Goal: Task Accomplishment & Management: Use online tool/utility

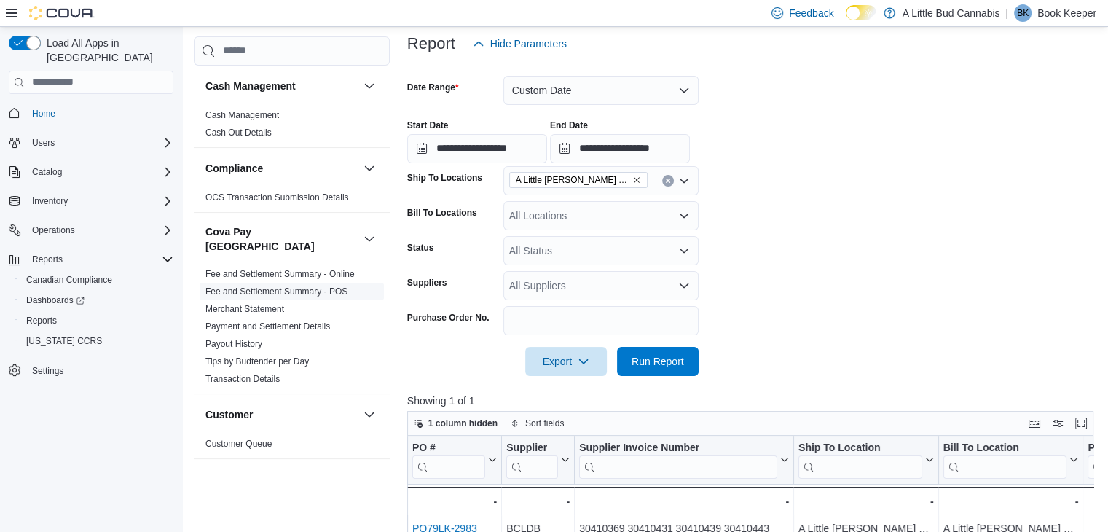
click at [283, 286] on link "Fee and Settlement Summary - POS" at bounding box center [276, 291] width 142 height 10
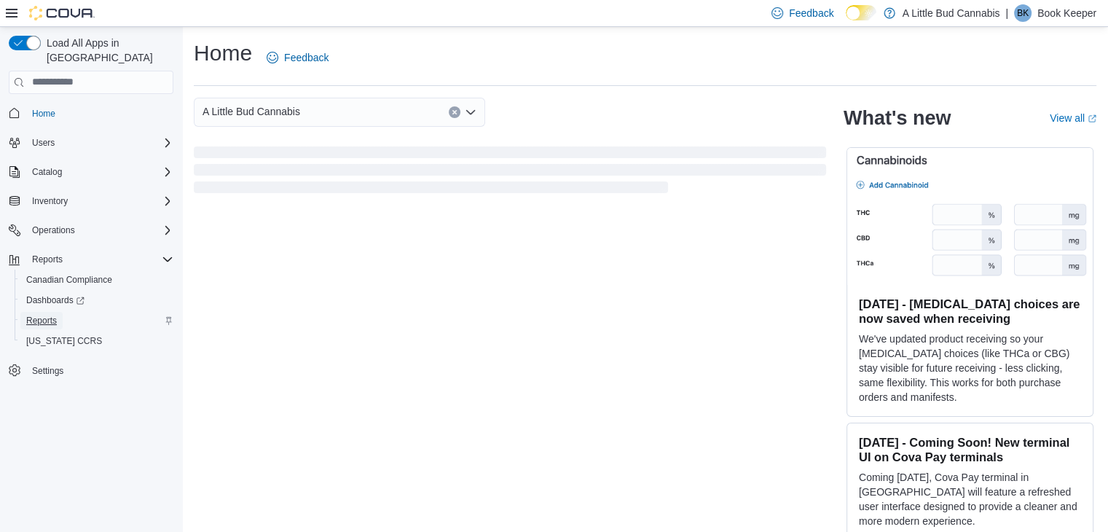
click at [48, 315] on span "Reports" at bounding box center [41, 321] width 31 height 12
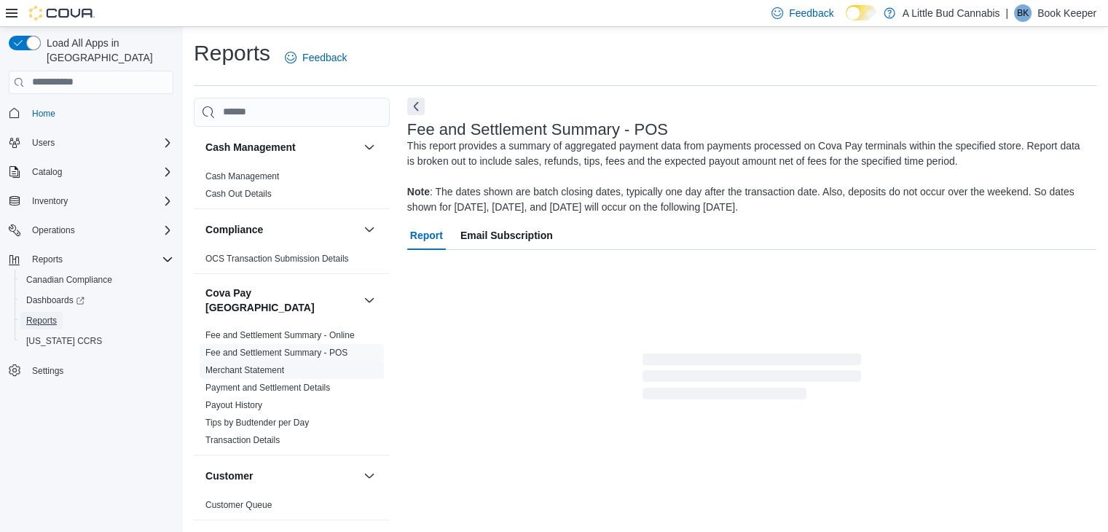
scroll to position [5, 0]
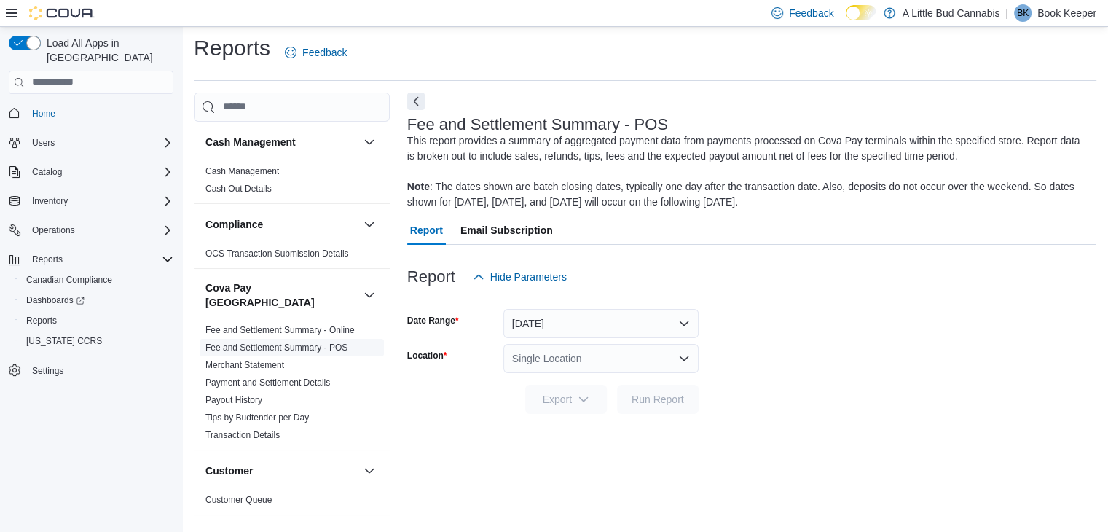
click at [279, 342] on link "Fee and Settlement Summary - POS" at bounding box center [276, 347] width 142 height 10
click at [682, 361] on icon "Open list of options" at bounding box center [684, 359] width 12 height 12
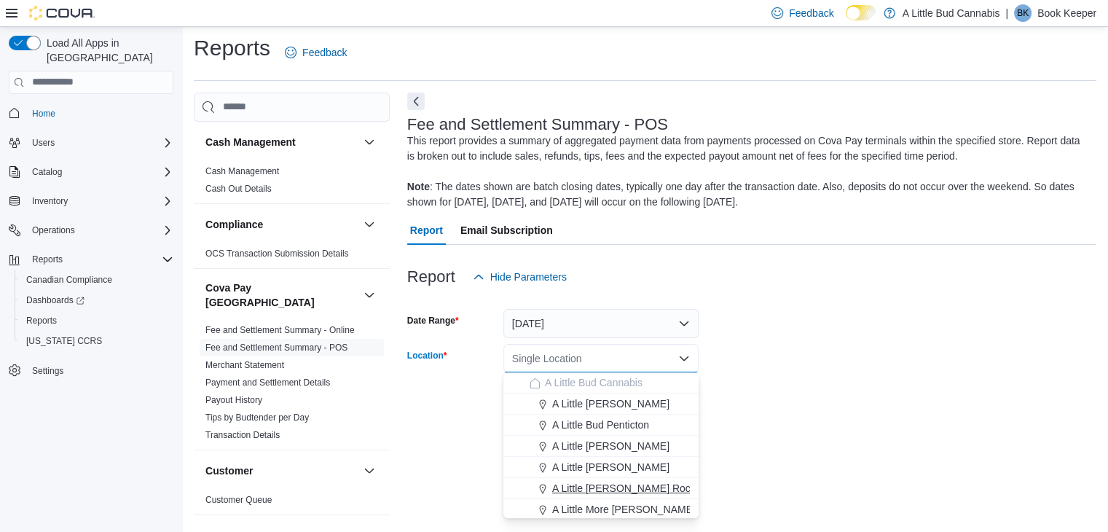
click at [645, 487] on span "A Little [PERSON_NAME] Rock" at bounding box center [624, 488] width 144 height 15
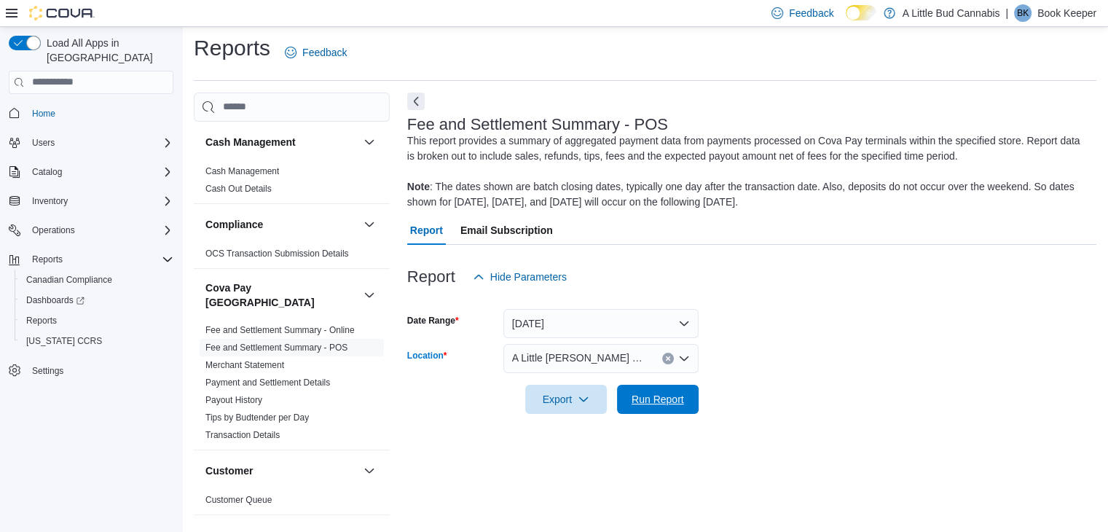
click at [657, 399] on span "Run Report" at bounding box center [658, 399] width 52 height 15
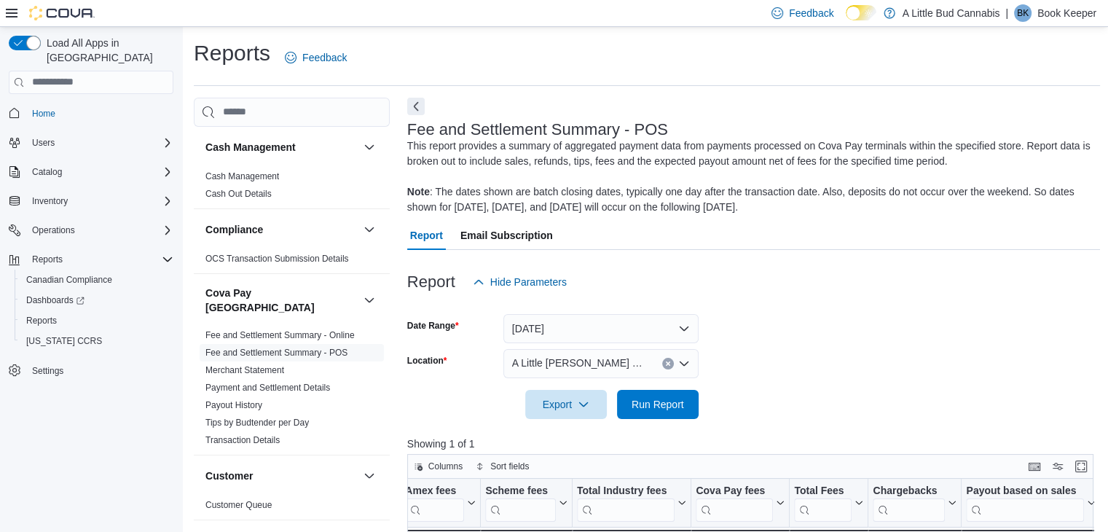
click at [672, 363] on button "Clear input" at bounding box center [668, 364] width 12 height 12
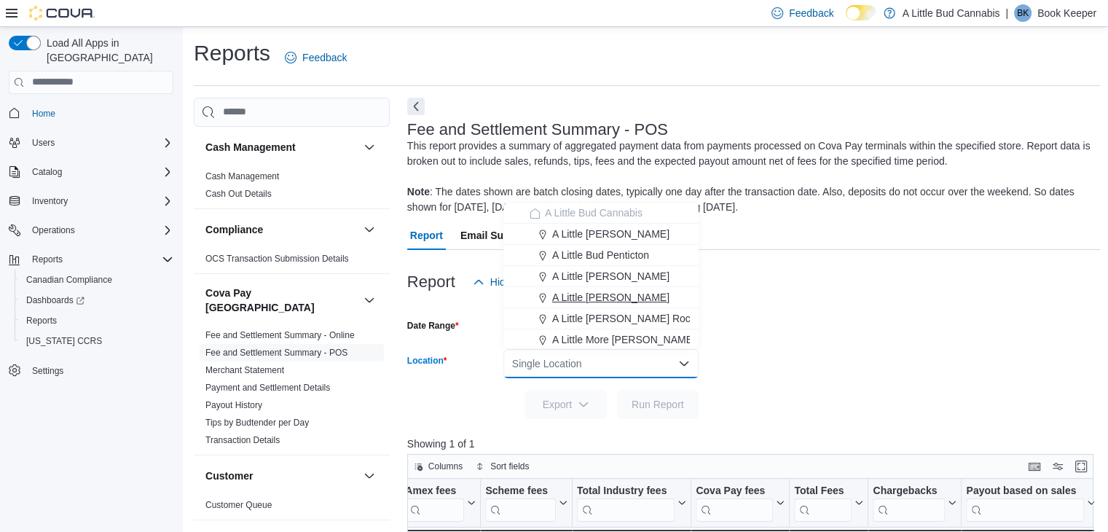
click at [636, 294] on span "A Little [PERSON_NAME]" at bounding box center [610, 297] width 117 height 15
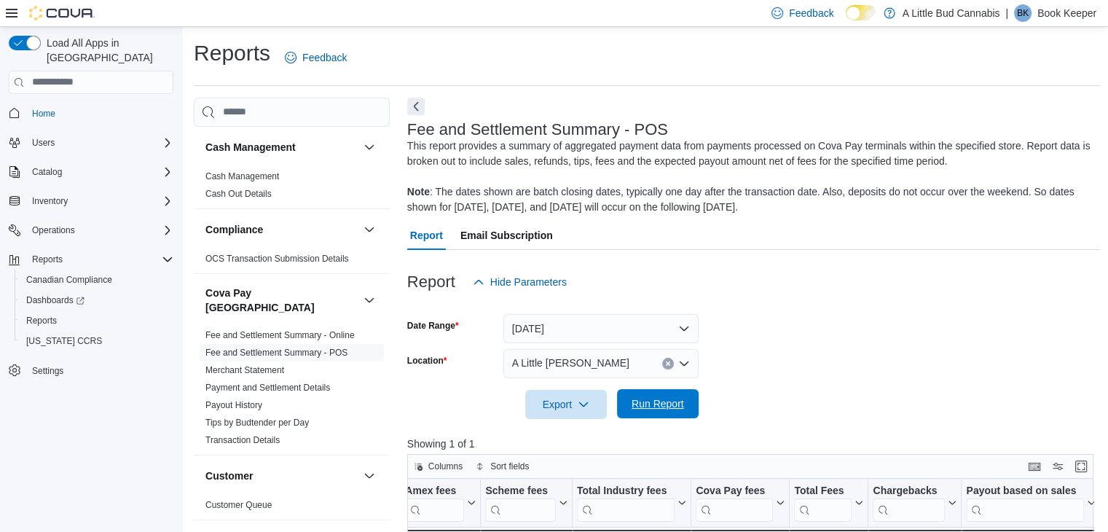
click at [659, 412] on span "Run Report" at bounding box center [658, 403] width 64 height 29
click at [667, 367] on button "Clear input" at bounding box center [668, 364] width 12 height 12
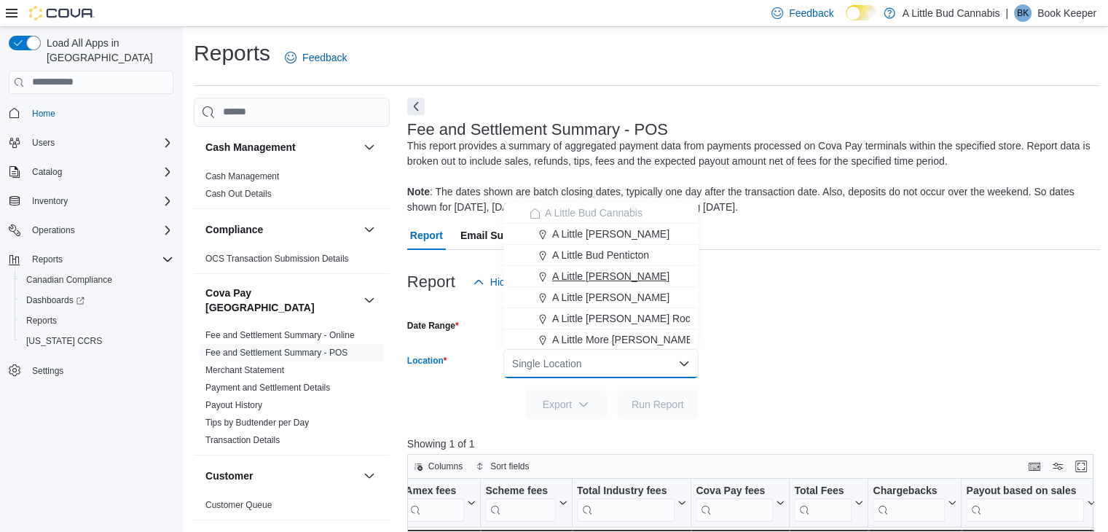
click at [641, 278] on span "A Little [PERSON_NAME]" at bounding box center [610, 276] width 117 height 15
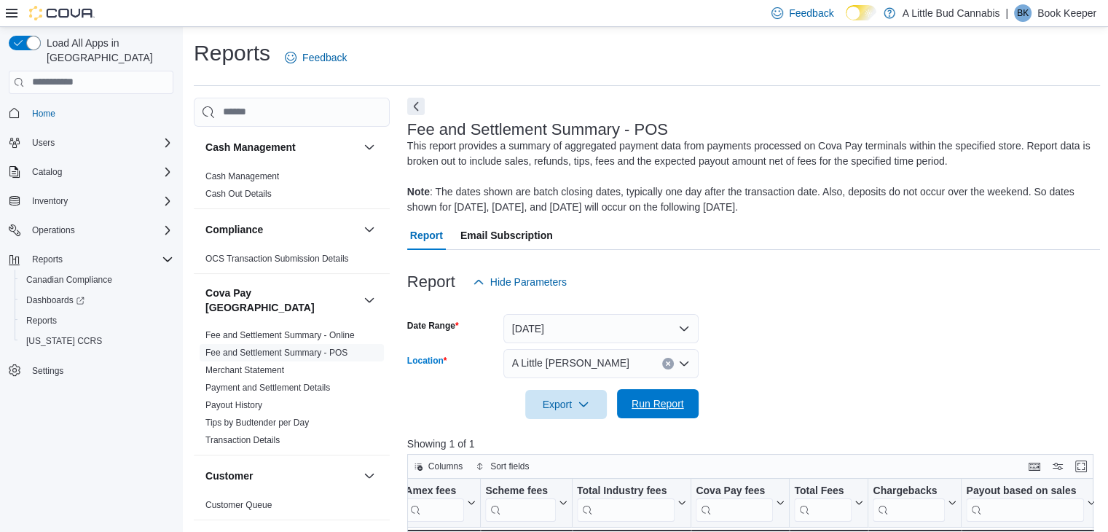
click at [660, 393] on span "Run Report" at bounding box center [658, 403] width 64 height 29
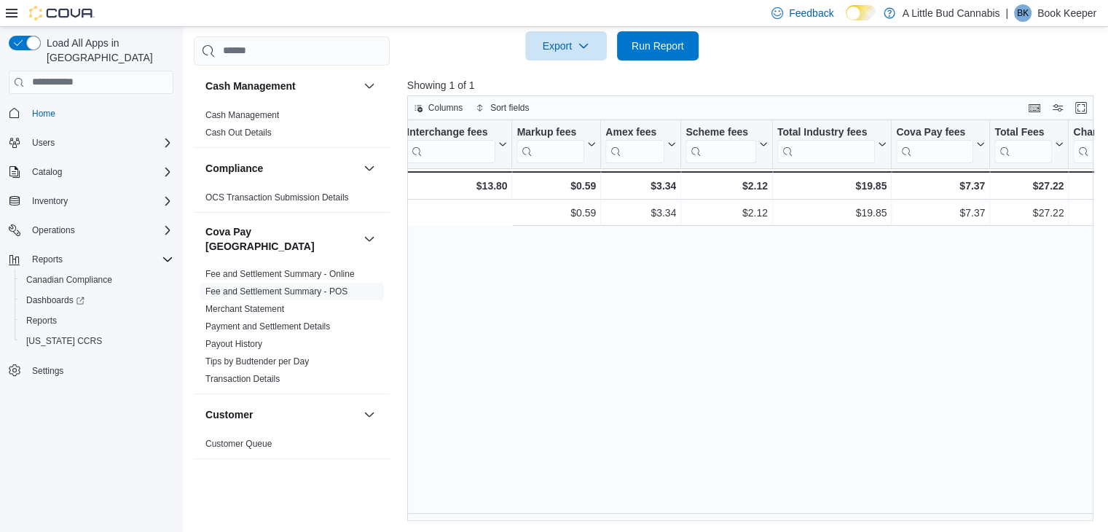
scroll to position [0, 1126]
